Goal: Complete application form

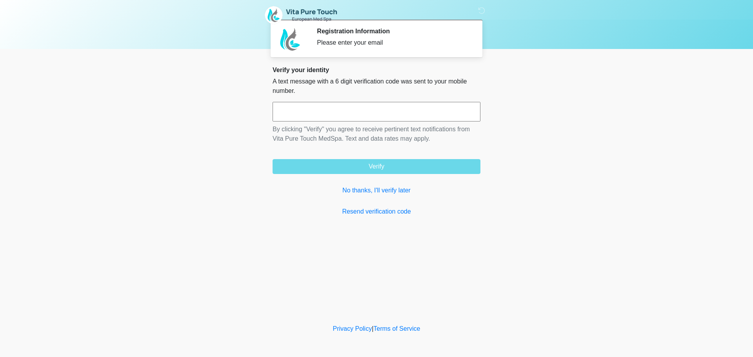
click at [393, 106] on input "text" at bounding box center [377, 112] width 208 height 20
drag, startPoint x: 277, startPoint y: 80, endPoint x: 470, endPoint y: 91, distance: 192.9
click at [470, 91] on p "A text message with a 6 digit verification code was sent to your mobile number." at bounding box center [377, 86] width 208 height 19
click at [346, 109] on input "text" at bounding box center [377, 112] width 208 height 20
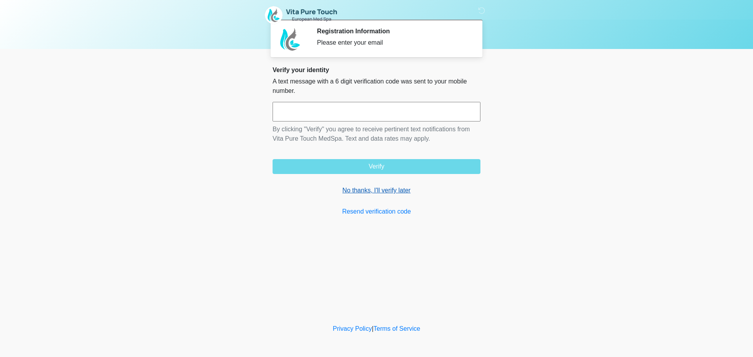
click at [372, 188] on link "No thanks, I'll verify later" at bounding box center [377, 190] width 208 height 9
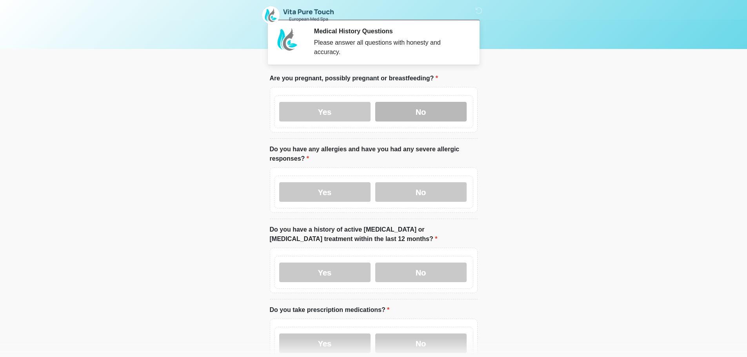
click at [430, 102] on label "No" at bounding box center [420, 112] width 91 height 20
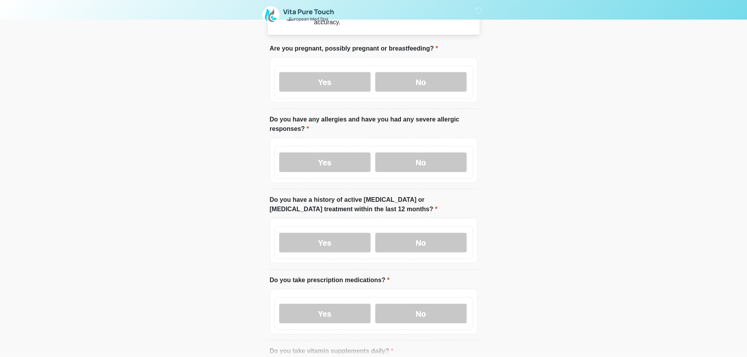
scroll to position [78, 0]
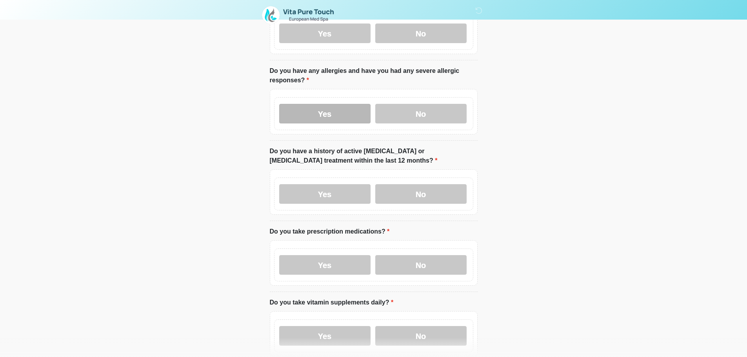
click at [346, 111] on label "Yes" at bounding box center [324, 114] width 91 height 20
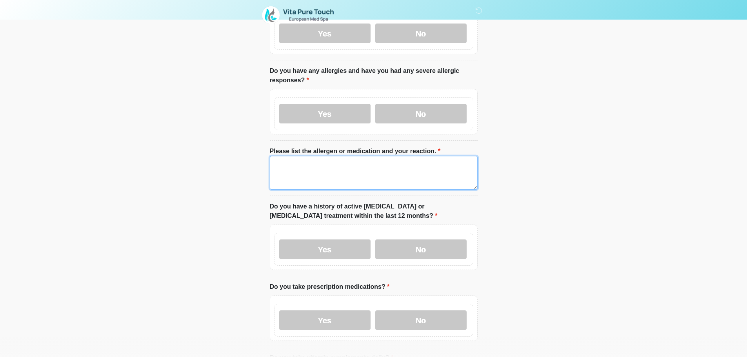
click at [373, 156] on textarea "Please list the allergen or medication and your reaction." at bounding box center [374, 173] width 208 height 34
type textarea "**********"
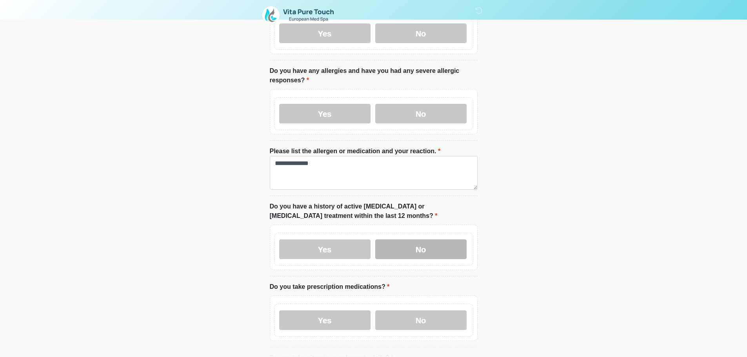
click at [412, 242] on label "No" at bounding box center [420, 250] width 91 height 20
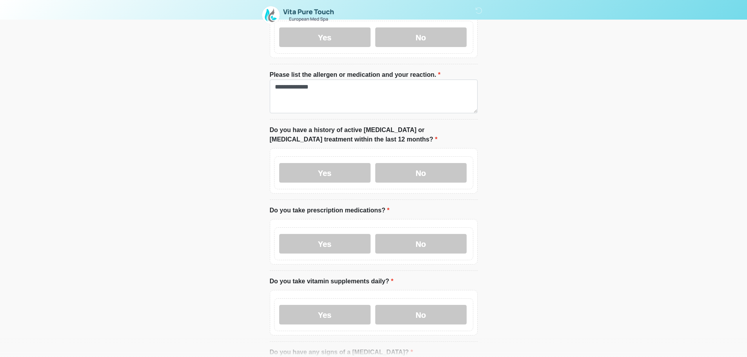
scroll to position [157, 0]
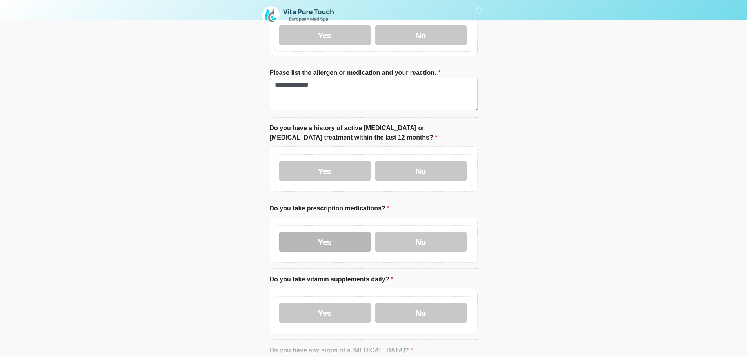
click at [343, 235] on label "Yes" at bounding box center [324, 242] width 91 height 20
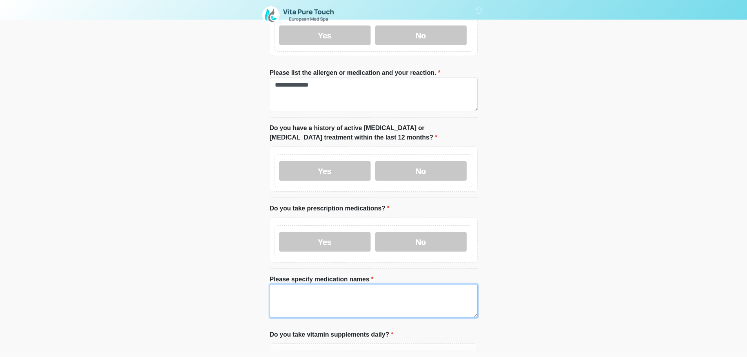
click at [342, 284] on textarea "Please specify medication names" at bounding box center [374, 301] width 208 height 34
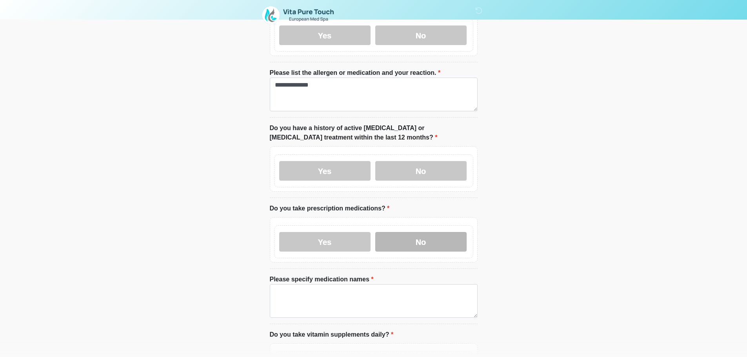
click at [413, 234] on label "No" at bounding box center [420, 242] width 91 height 20
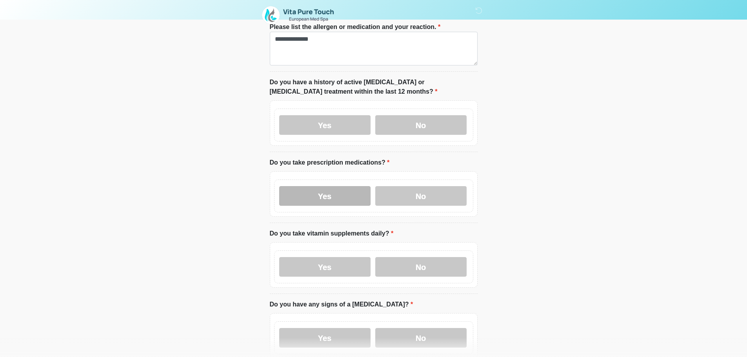
scroll to position [275, 0]
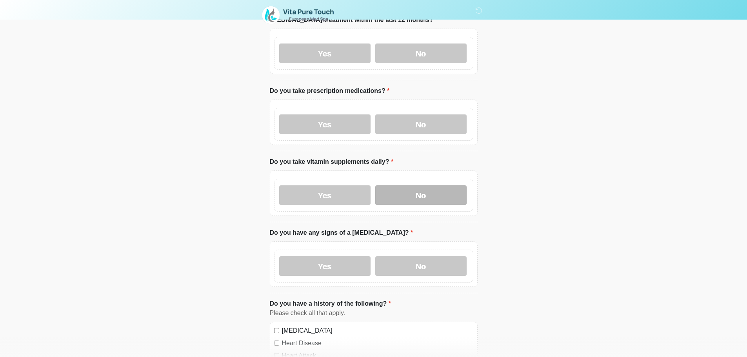
click at [406, 194] on label "No" at bounding box center [420, 196] width 91 height 20
click at [419, 257] on label "No" at bounding box center [420, 267] width 91 height 20
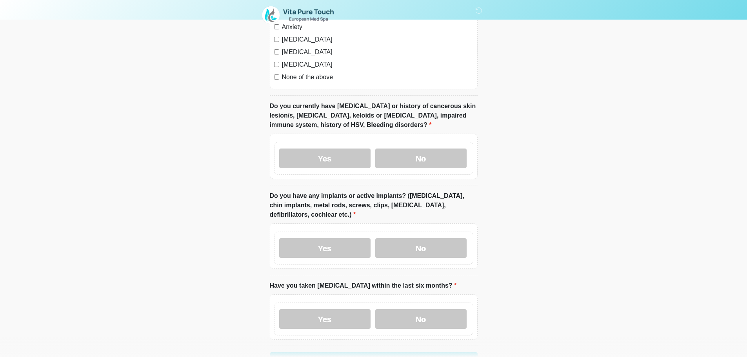
scroll to position [667, 0]
click at [394, 157] on label "No" at bounding box center [420, 158] width 91 height 20
click at [418, 243] on label "No" at bounding box center [420, 248] width 91 height 20
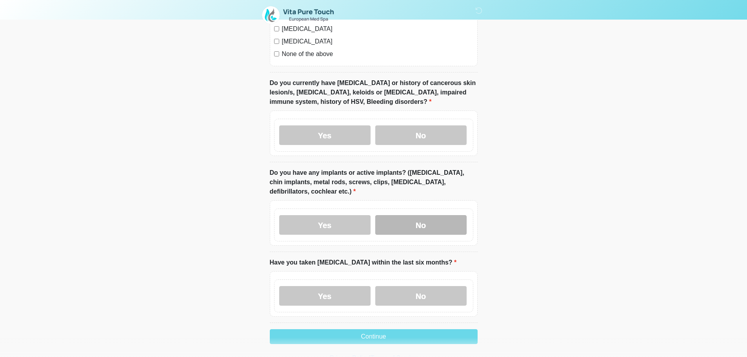
scroll to position [712, 0]
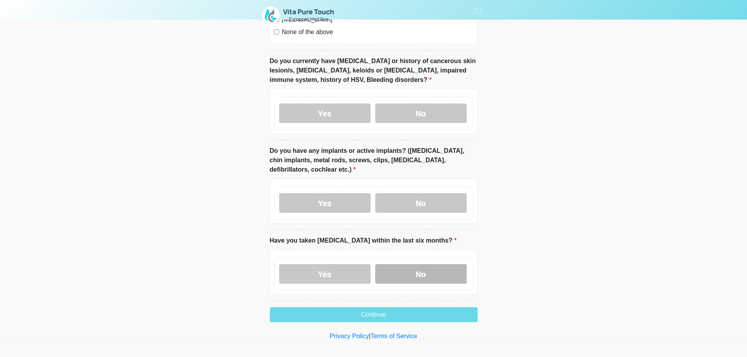
click at [427, 264] on label "No" at bounding box center [420, 274] width 91 height 20
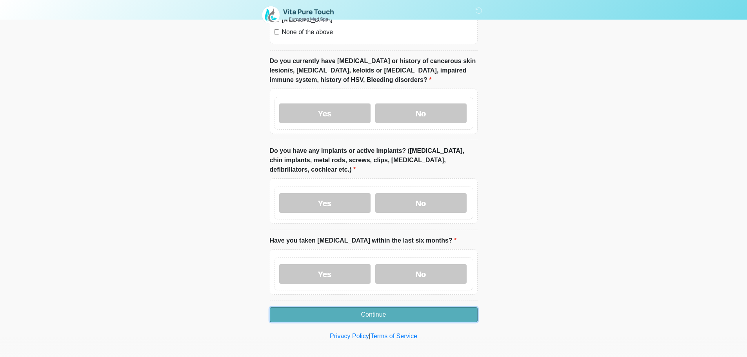
click at [425, 308] on button "Continue" at bounding box center [374, 315] width 208 height 15
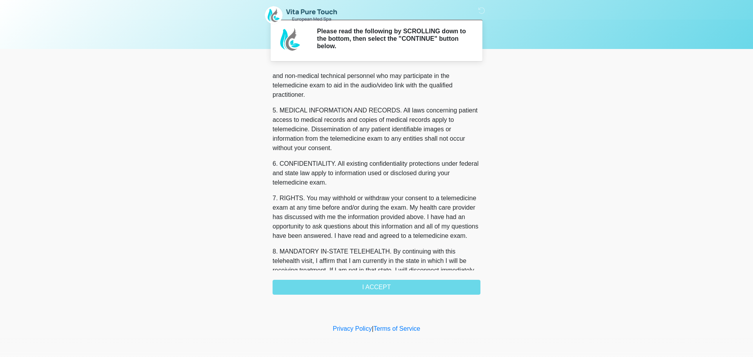
scroll to position [264, 0]
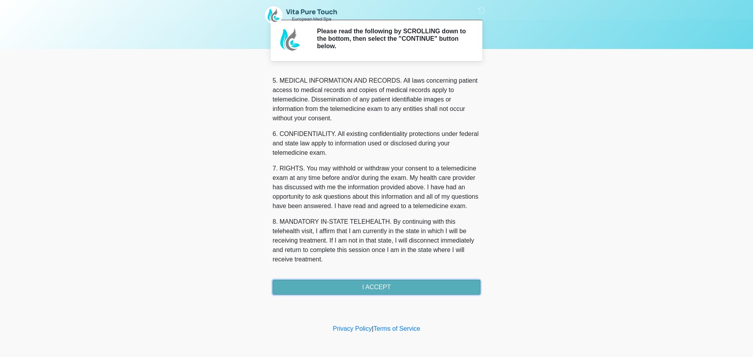
click at [360, 282] on button "I ACCEPT" at bounding box center [377, 287] width 208 height 15
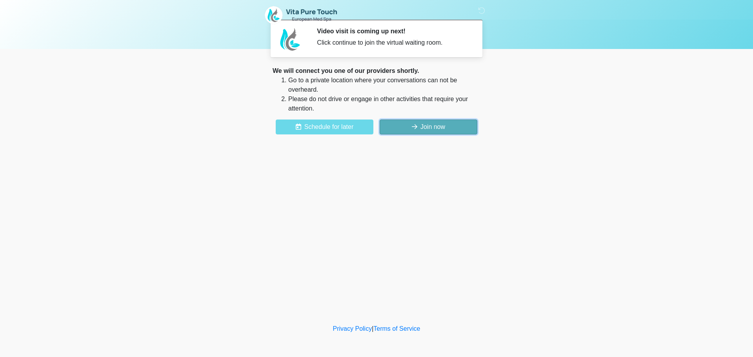
click at [432, 128] on button "Join now" at bounding box center [429, 127] width 98 height 15
